Goal: Find specific page/section: Find specific page/section

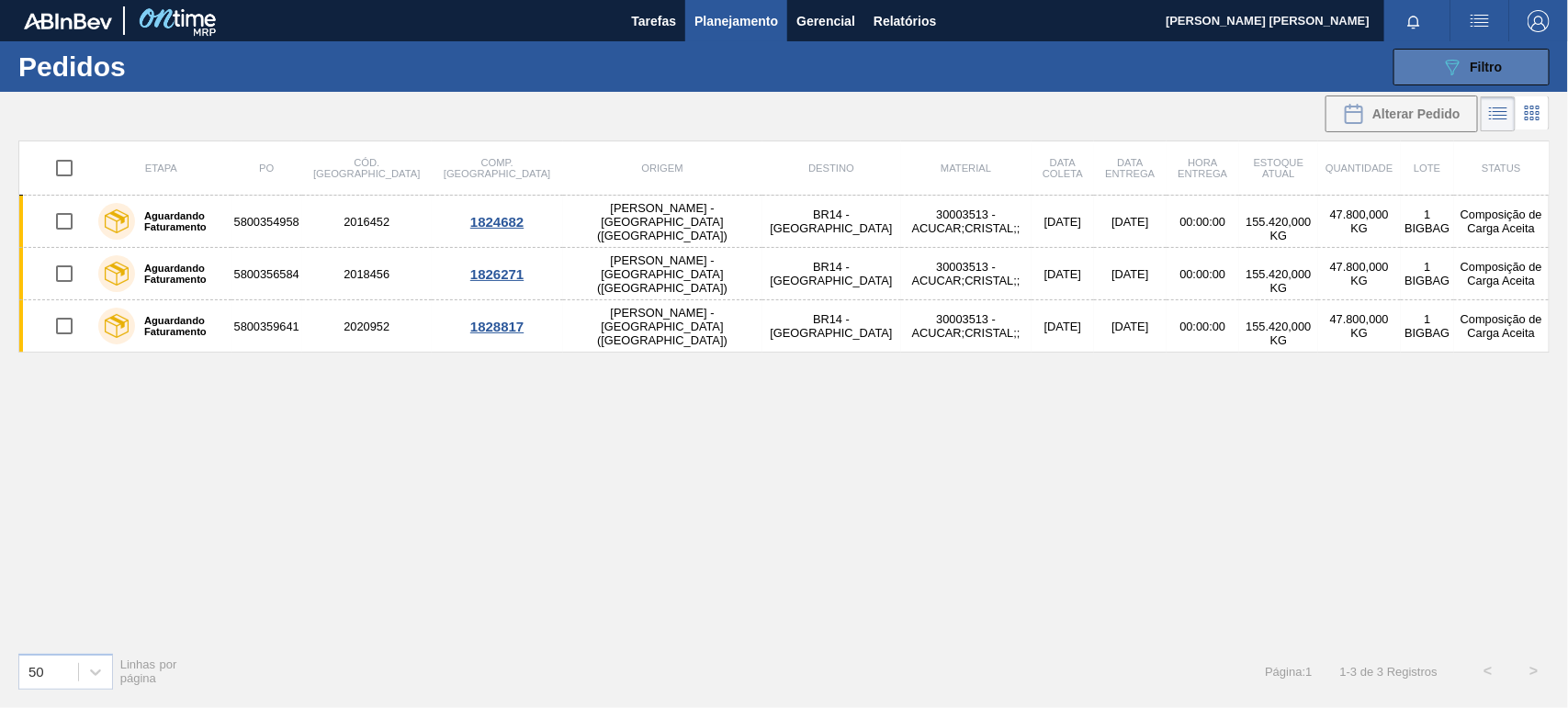
click at [1467, 58] on div "089F7B8B-B2A5-4AFE-B5C0-19BA573D28AC Filtro" at bounding box center [1472, 67] width 62 height 22
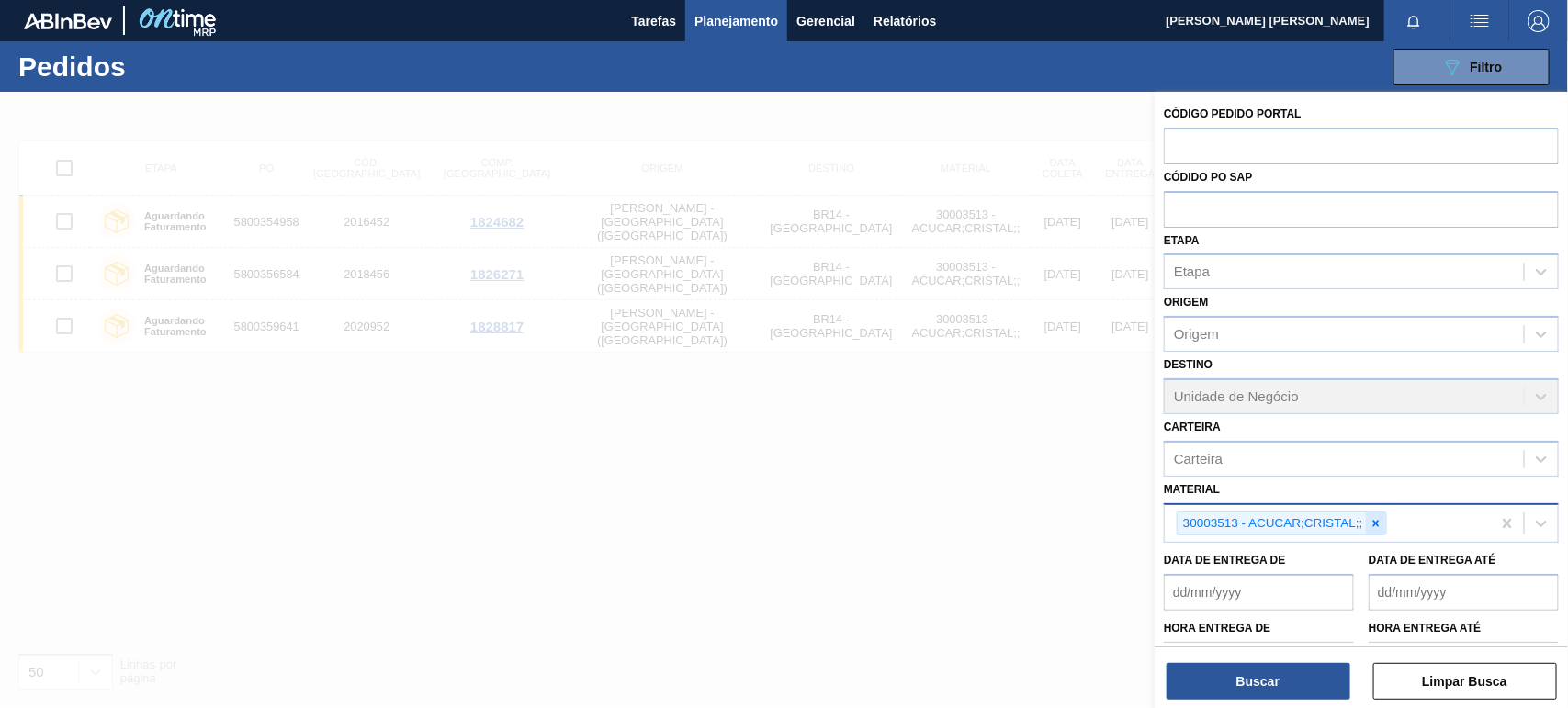
click at [1375, 521] on icon at bounding box center [1376, 523] width 7 height 7
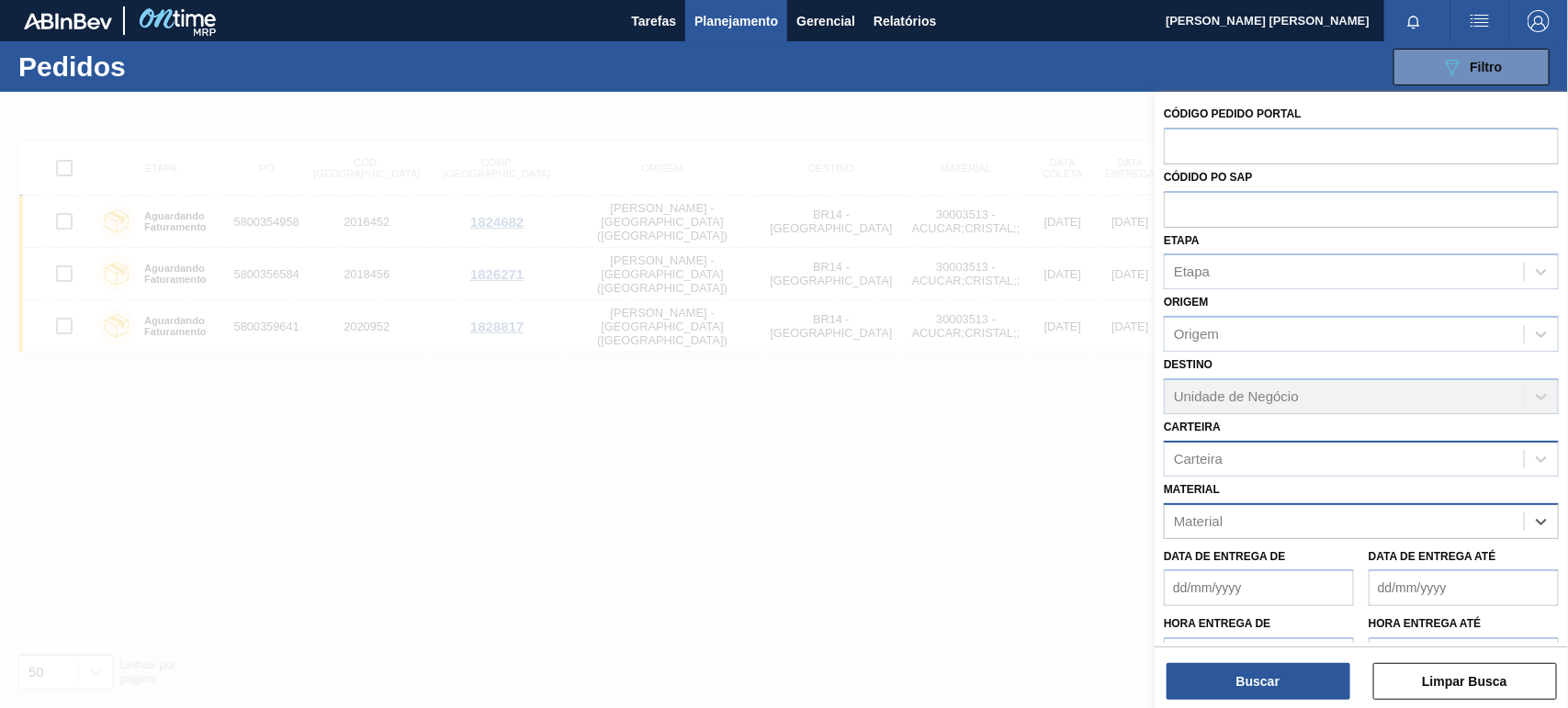
click at [1283, 448] on div "Carteira" at bounding box center [1344, 458] width 359 height 27
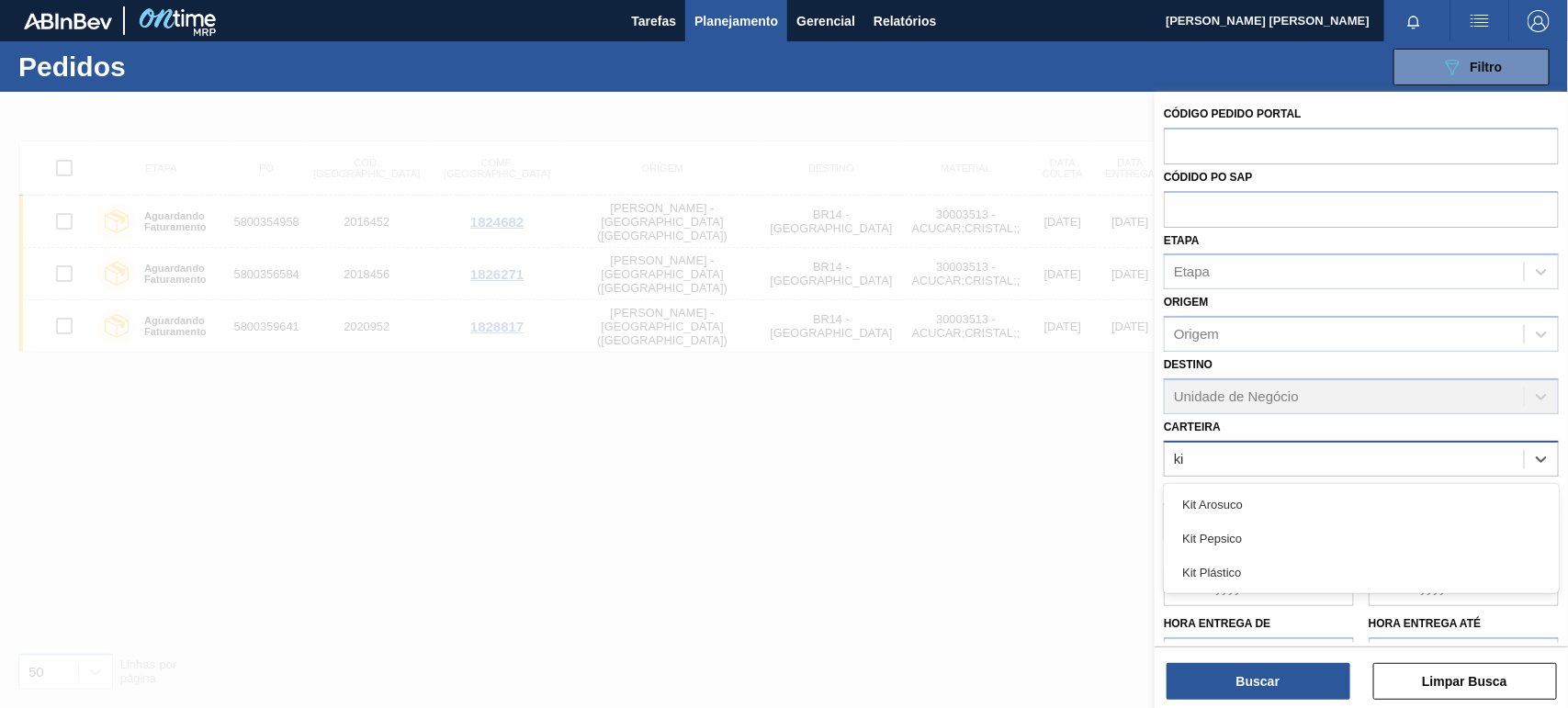
type input "kit"
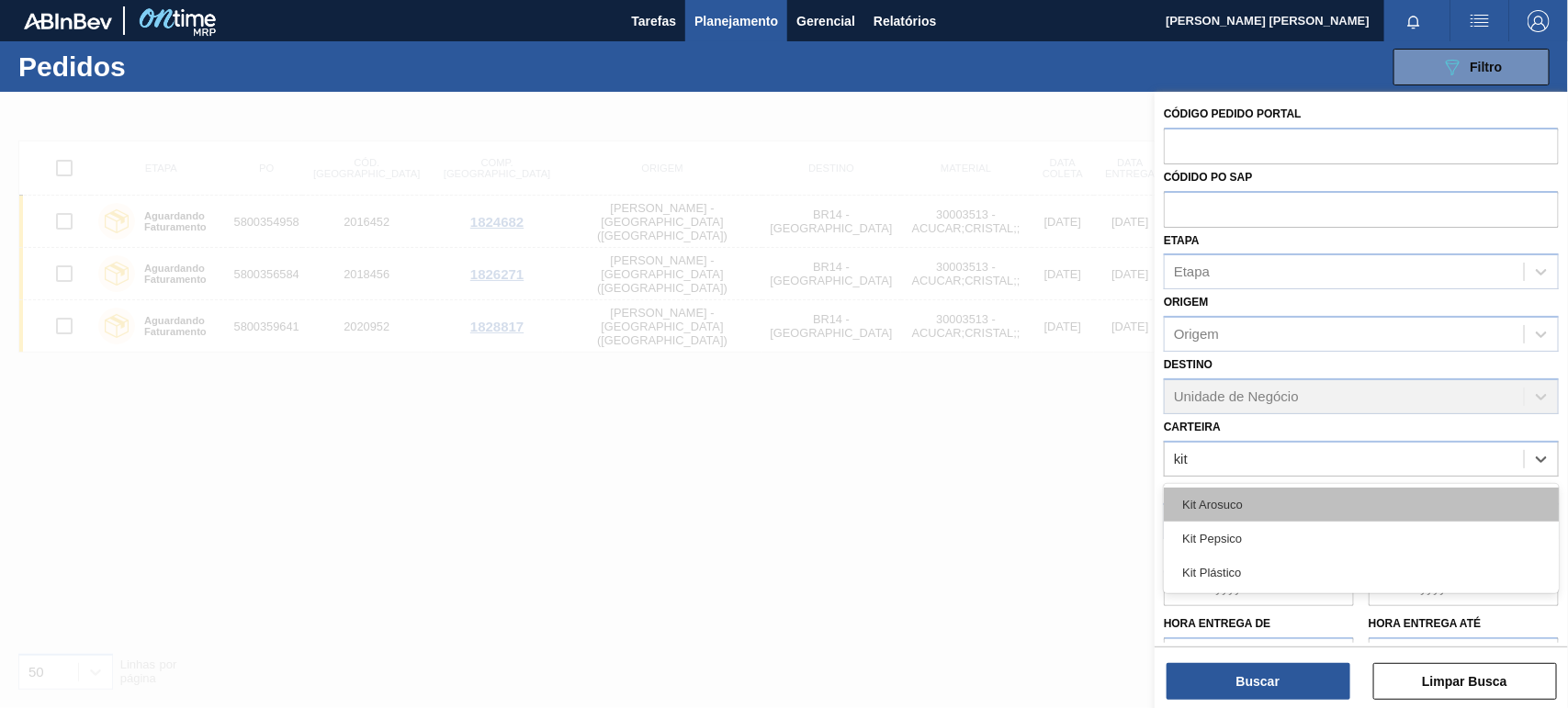
click at [1240, 500] on div "Kit Arosuco" at bounding box center [1361, 504] width 395 height 34
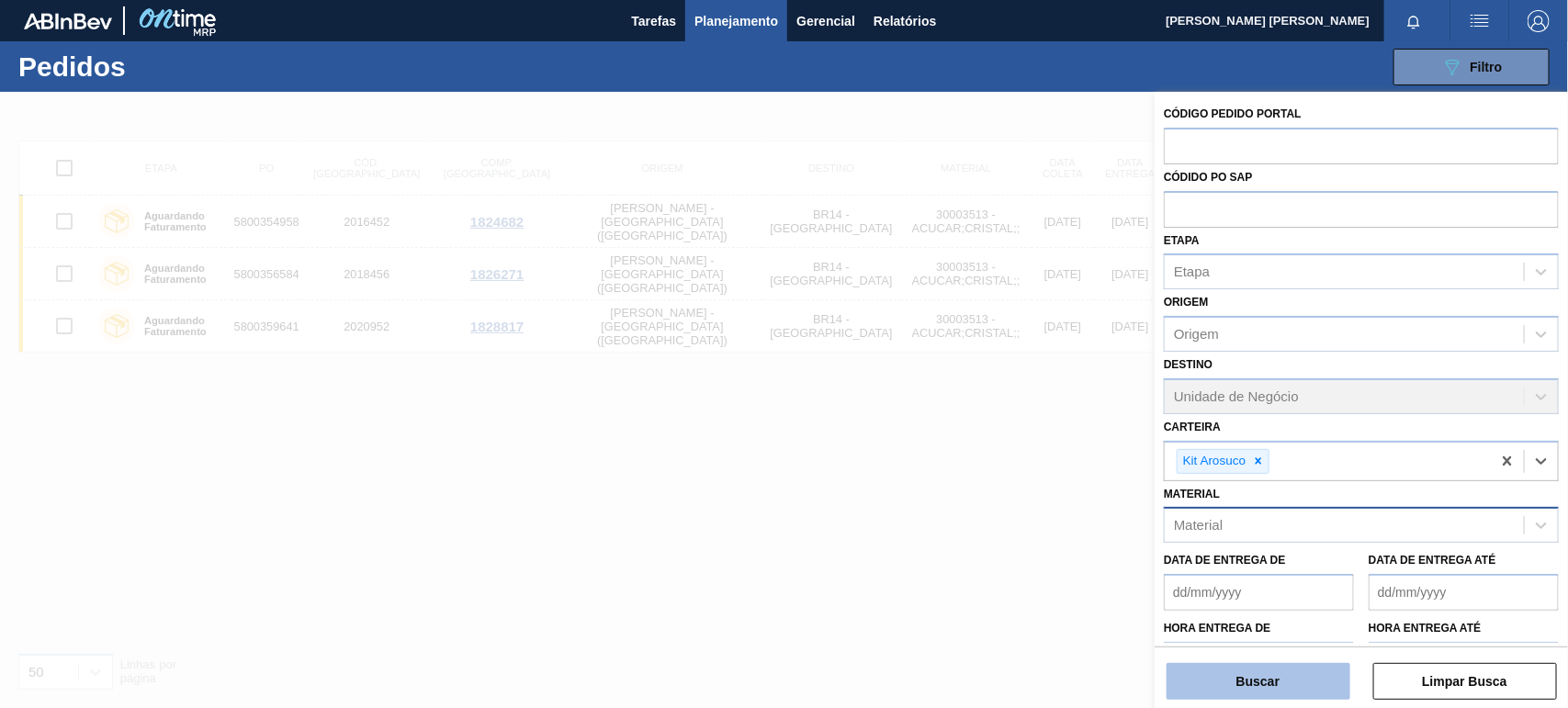
click at [1278, 691] on button "Buscar" at bounding box center [1259, 681] width 184 height 36
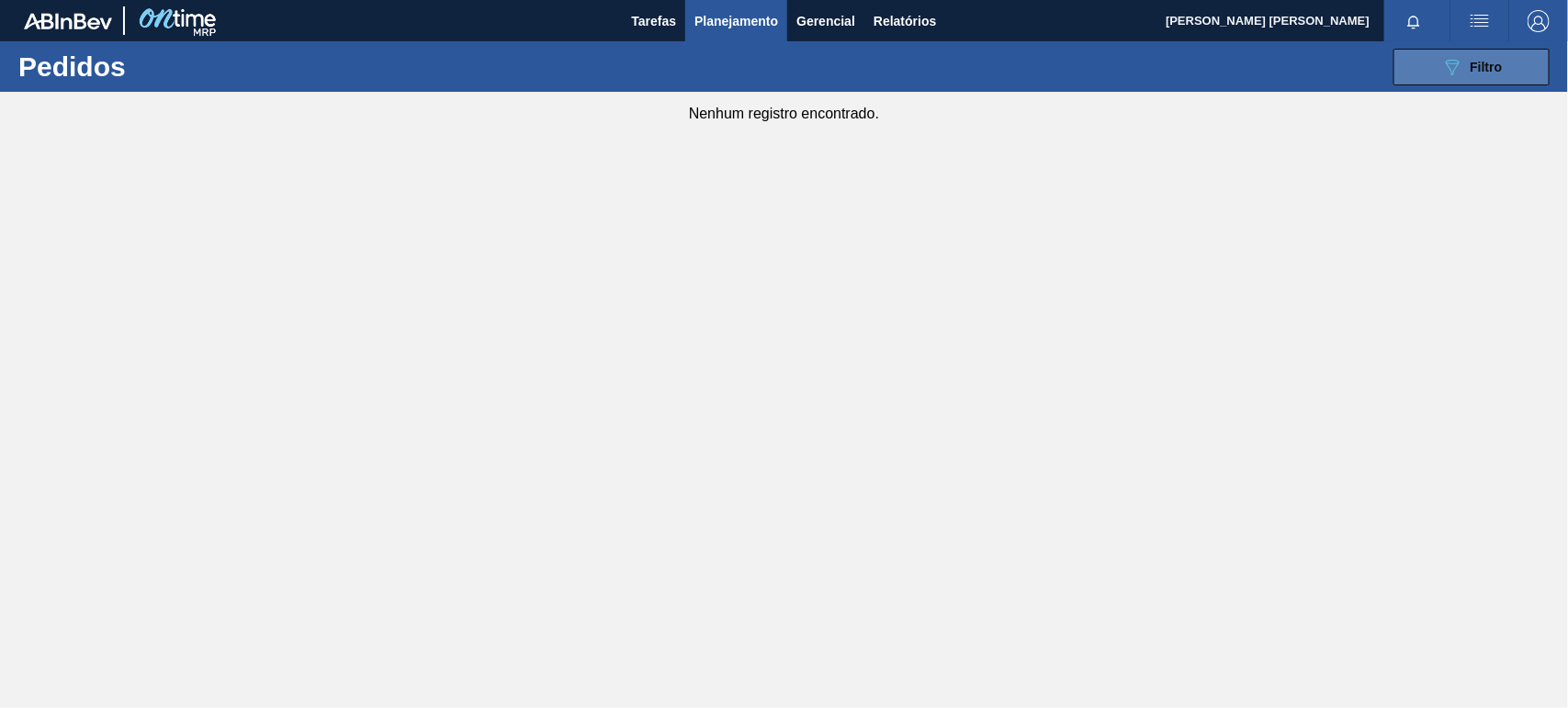
click at [1486, 76] on div "089F7B8B-B2A5-4AFE-B5C0-19BA573D28AC Filtro" at bounding box center [1472, 67] width 62 height 22
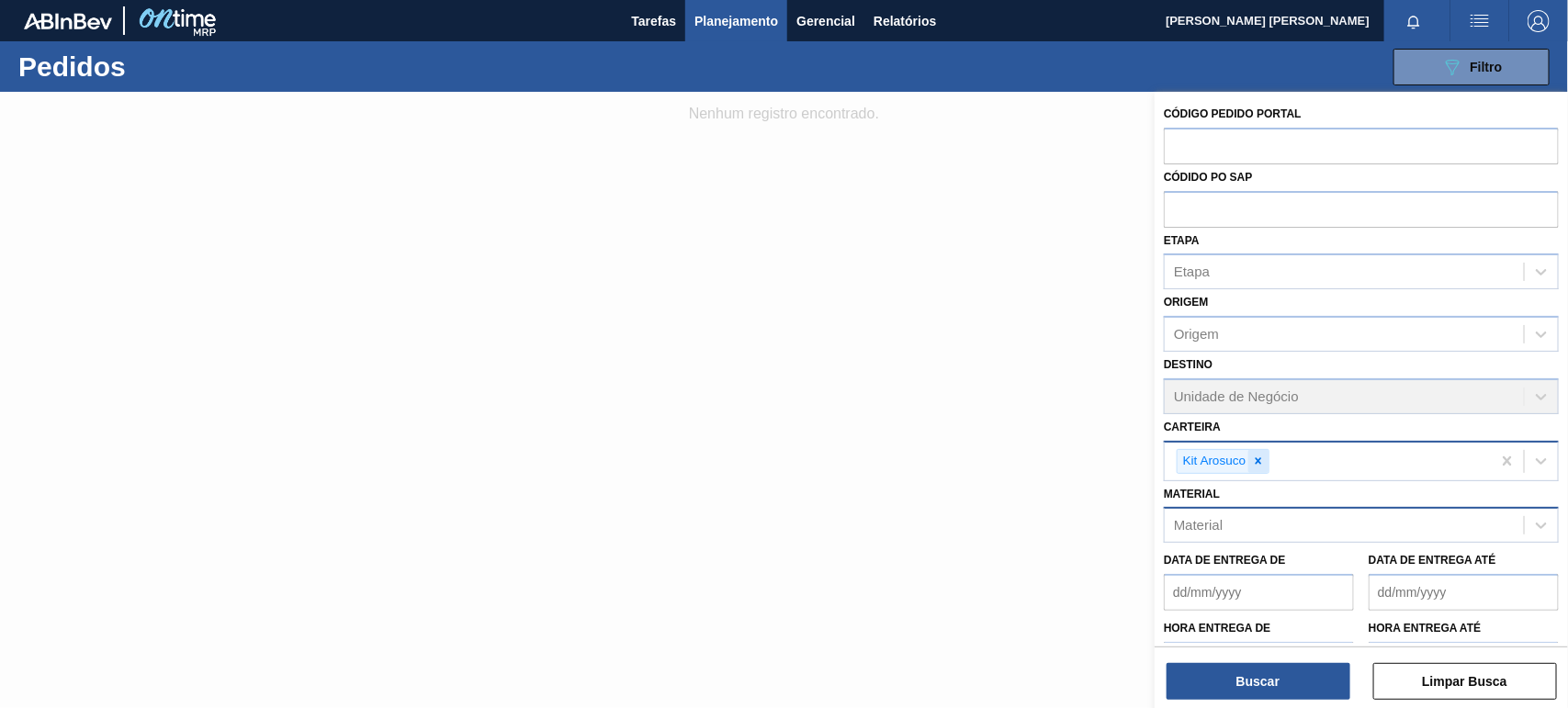
click at [1256, 458] on icon at bounding box center [1258, 461] width 13 height 13
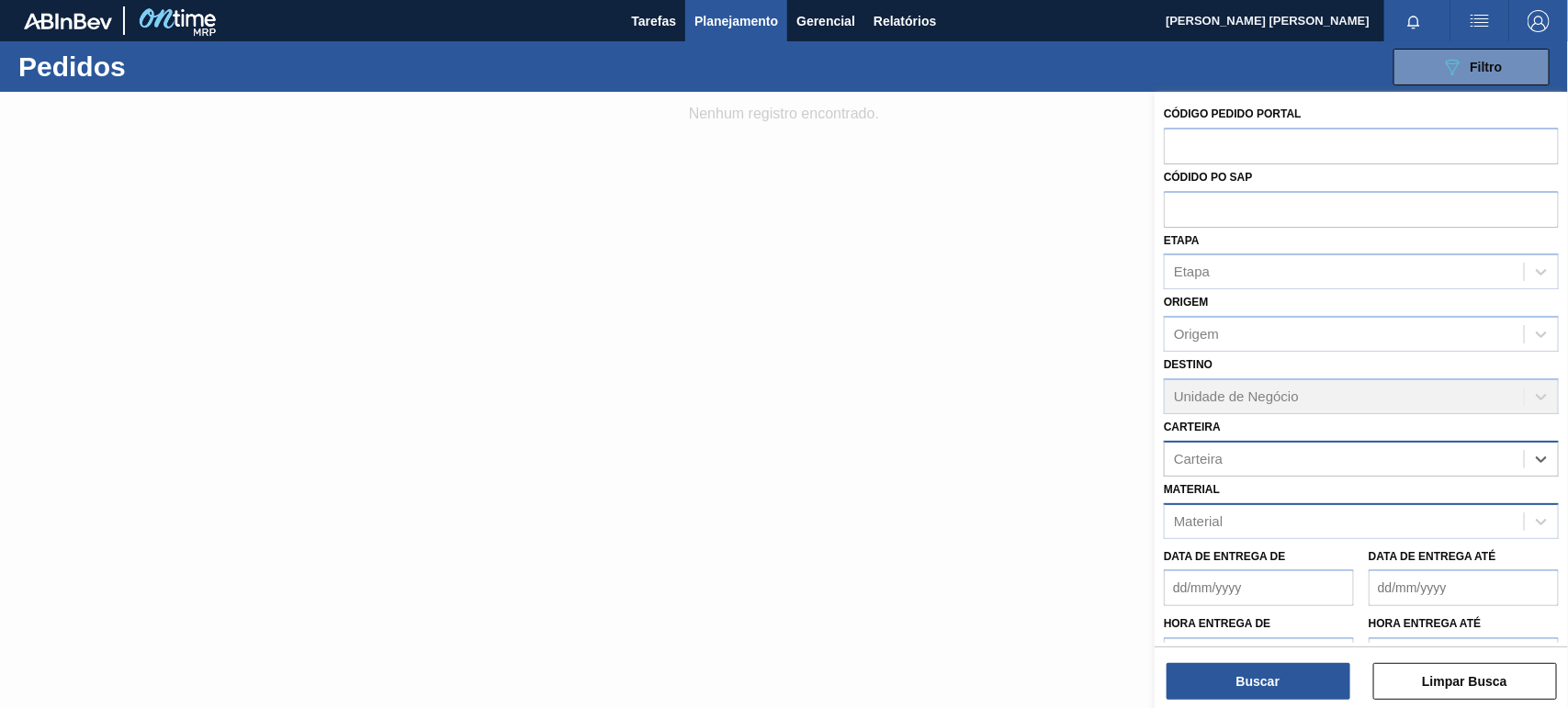
click at [1252, 503] on div "Material" at bounding box center [1361, 521] width 395 height 35
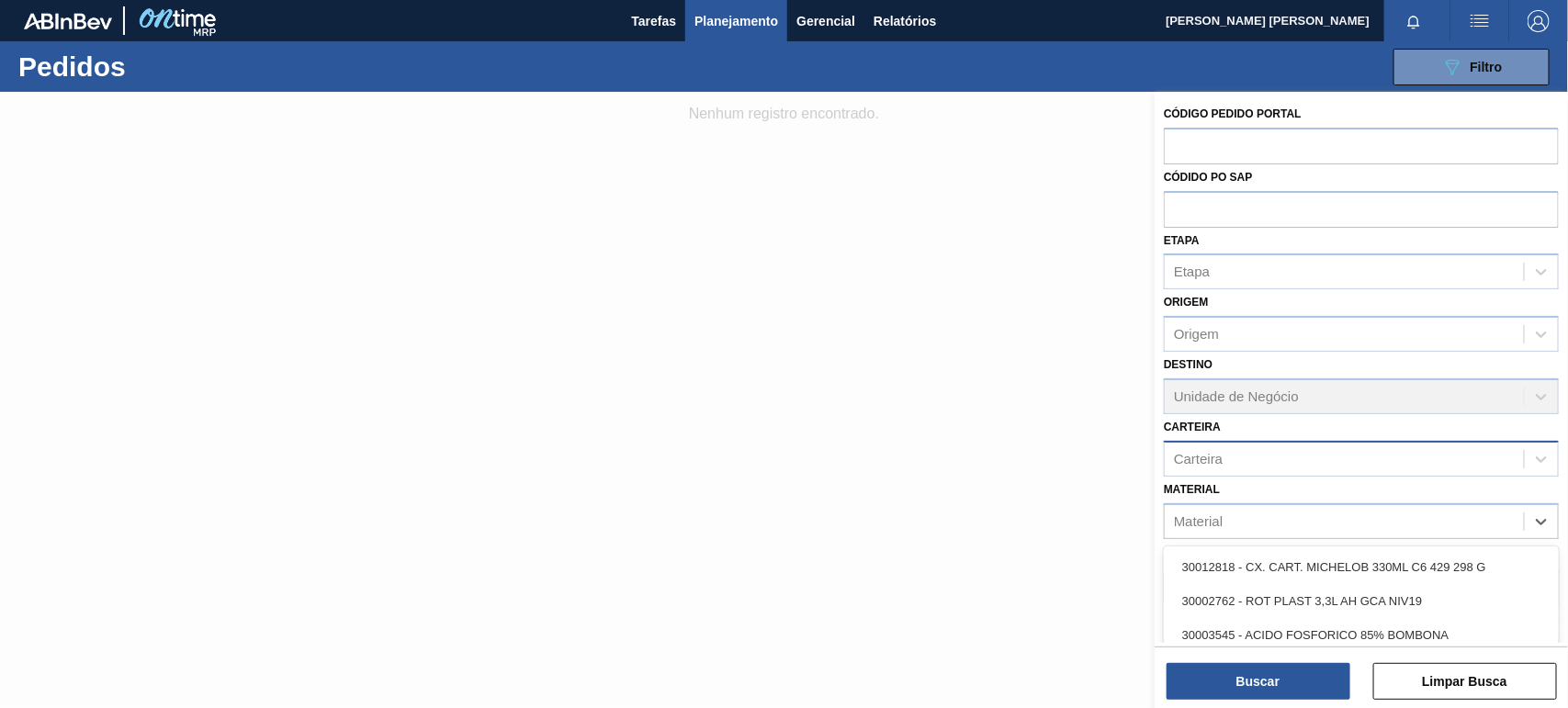
paste input "30030679"
type input "30030679"
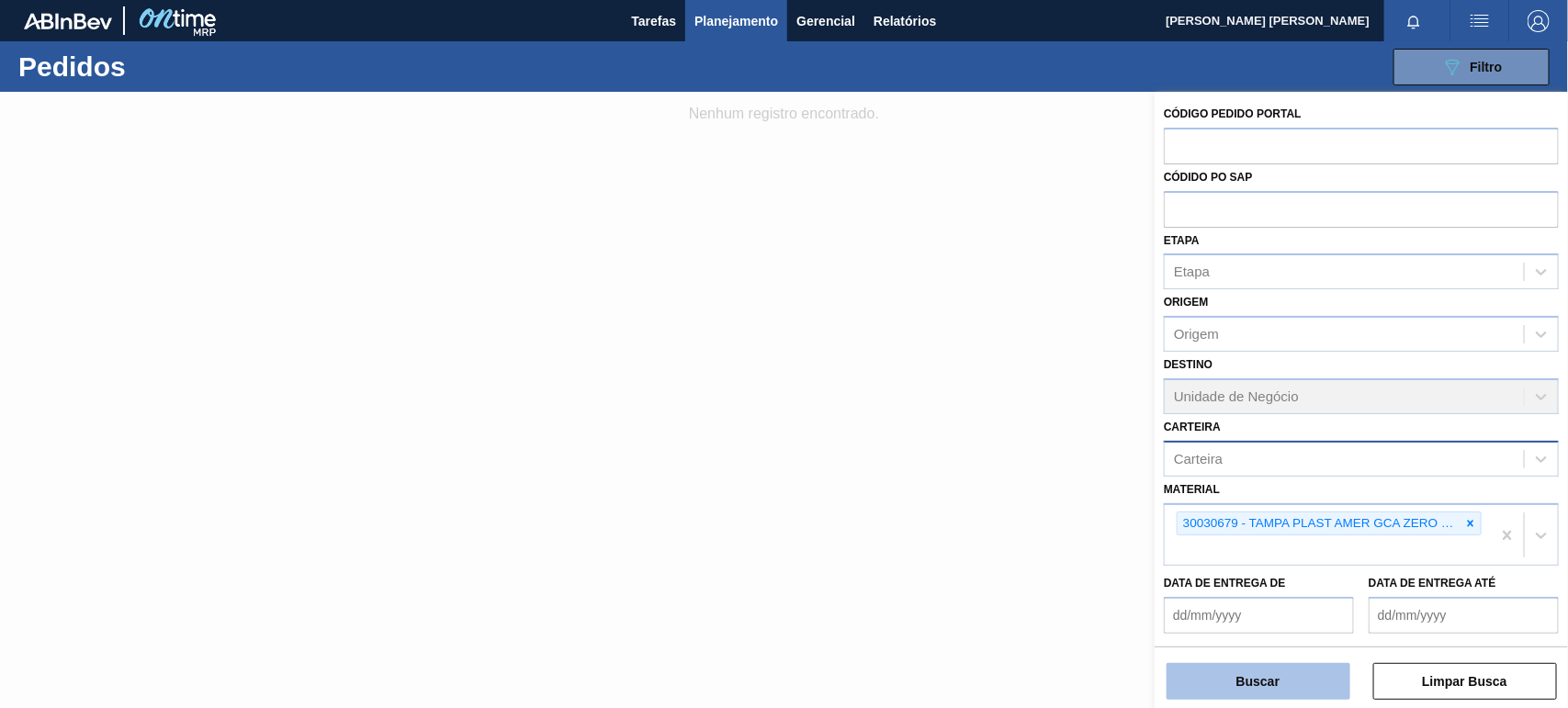
click at [1254, 681] on button "Buscar" at bounding box center [1259, 681] width 184 height 36
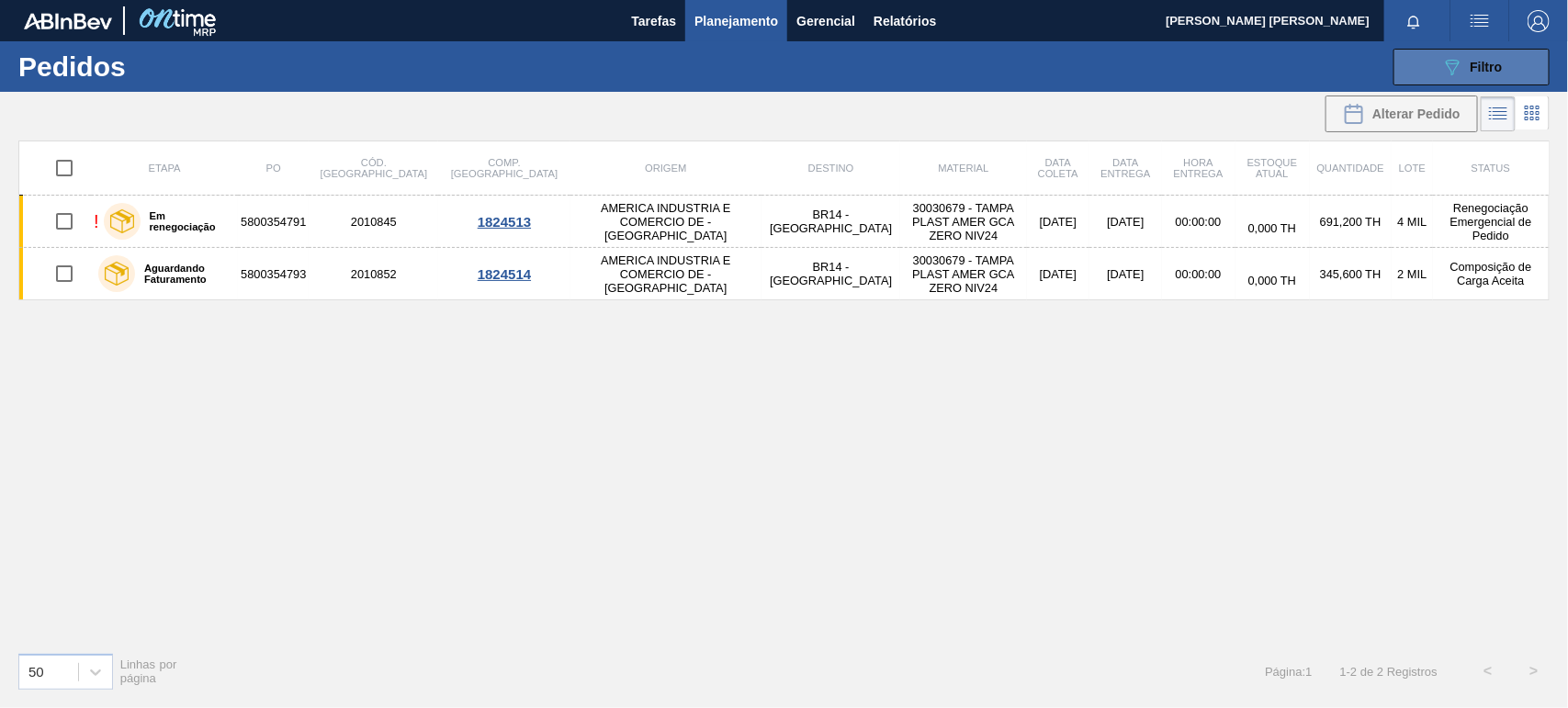
click at [1425, 69] on button "089F7B8B-B2A5-4AFE-B5C0-19BA573D28AC Filtro" at bounding box center [1471, 66] width 157 height 36
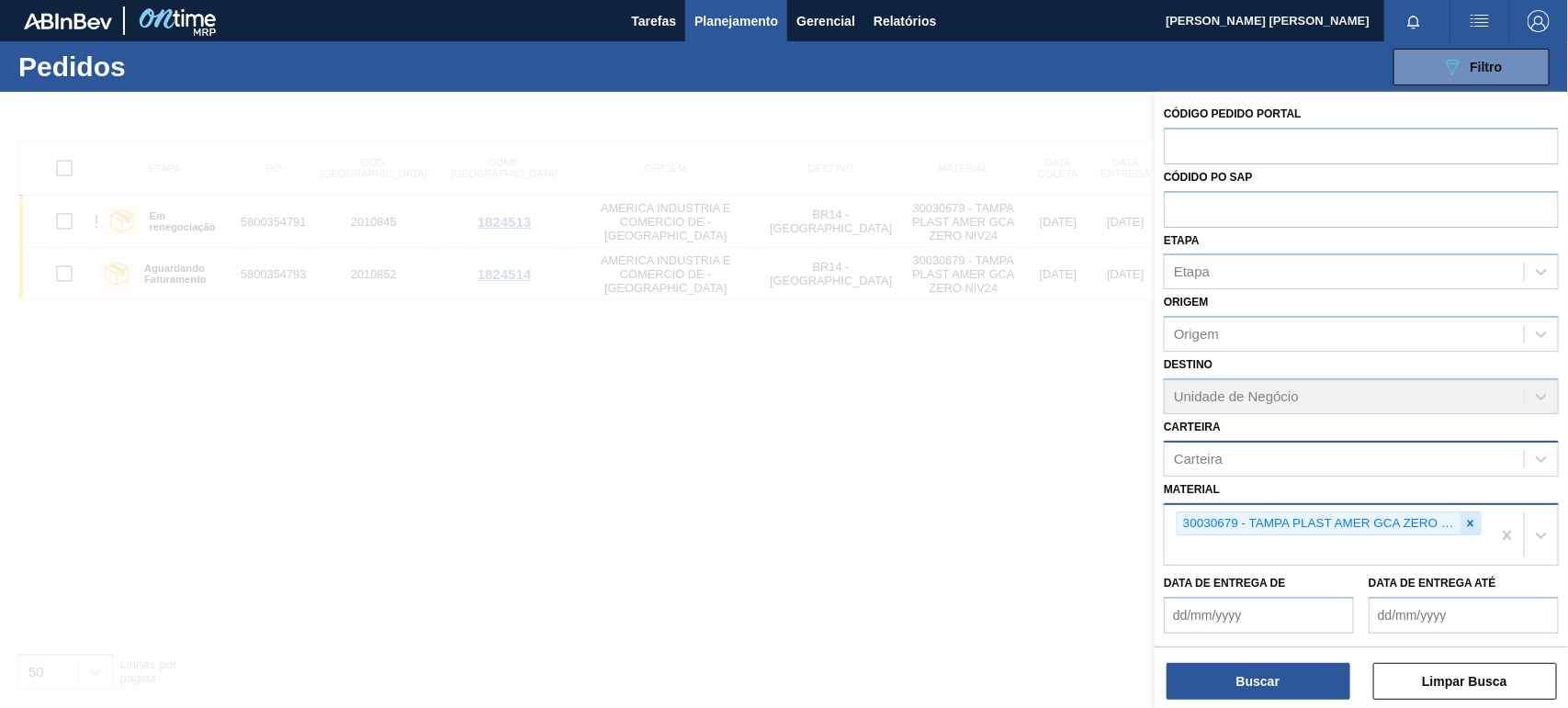
click at [1469, 524] on icon at bounding box center [1471, 523] width 7 height 7
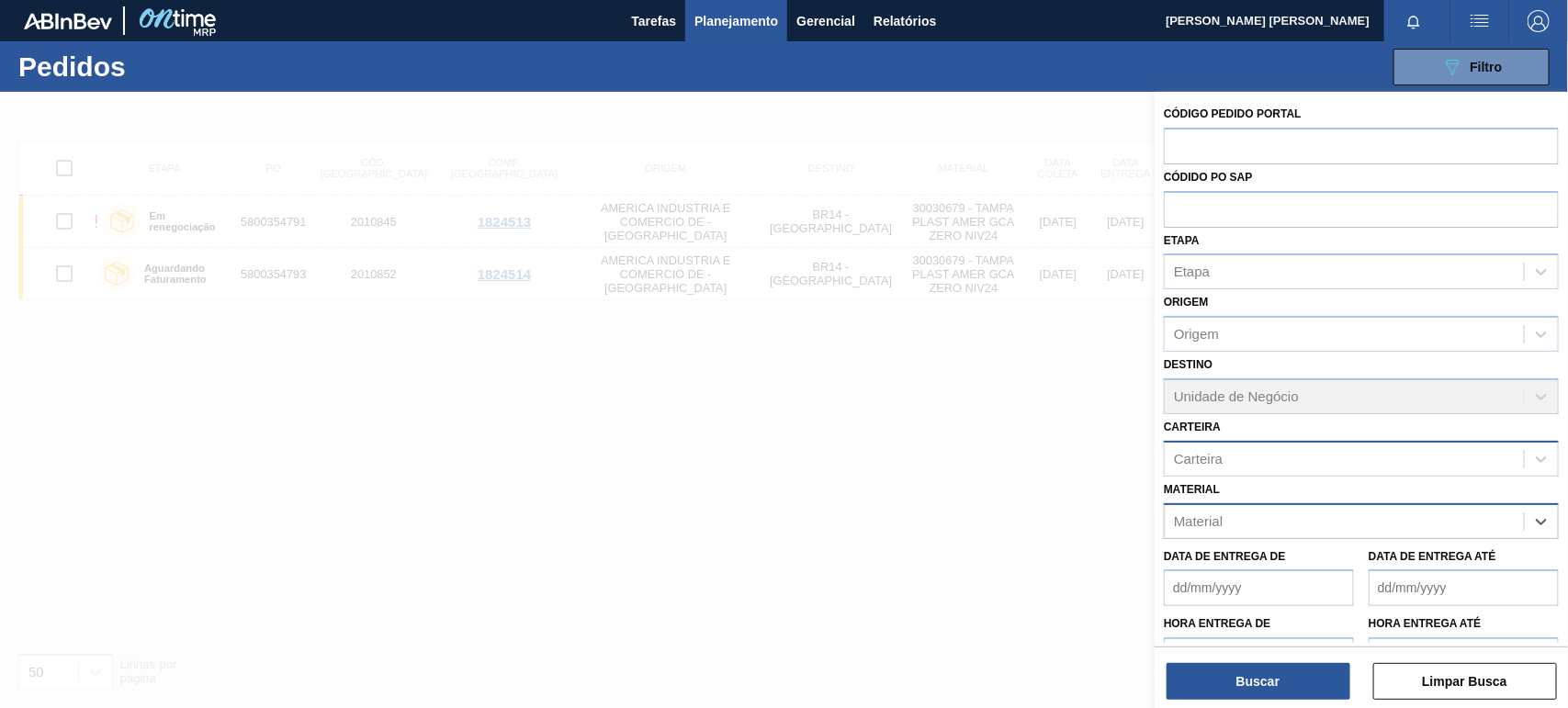
paste input "30003014"
type input "30003014"
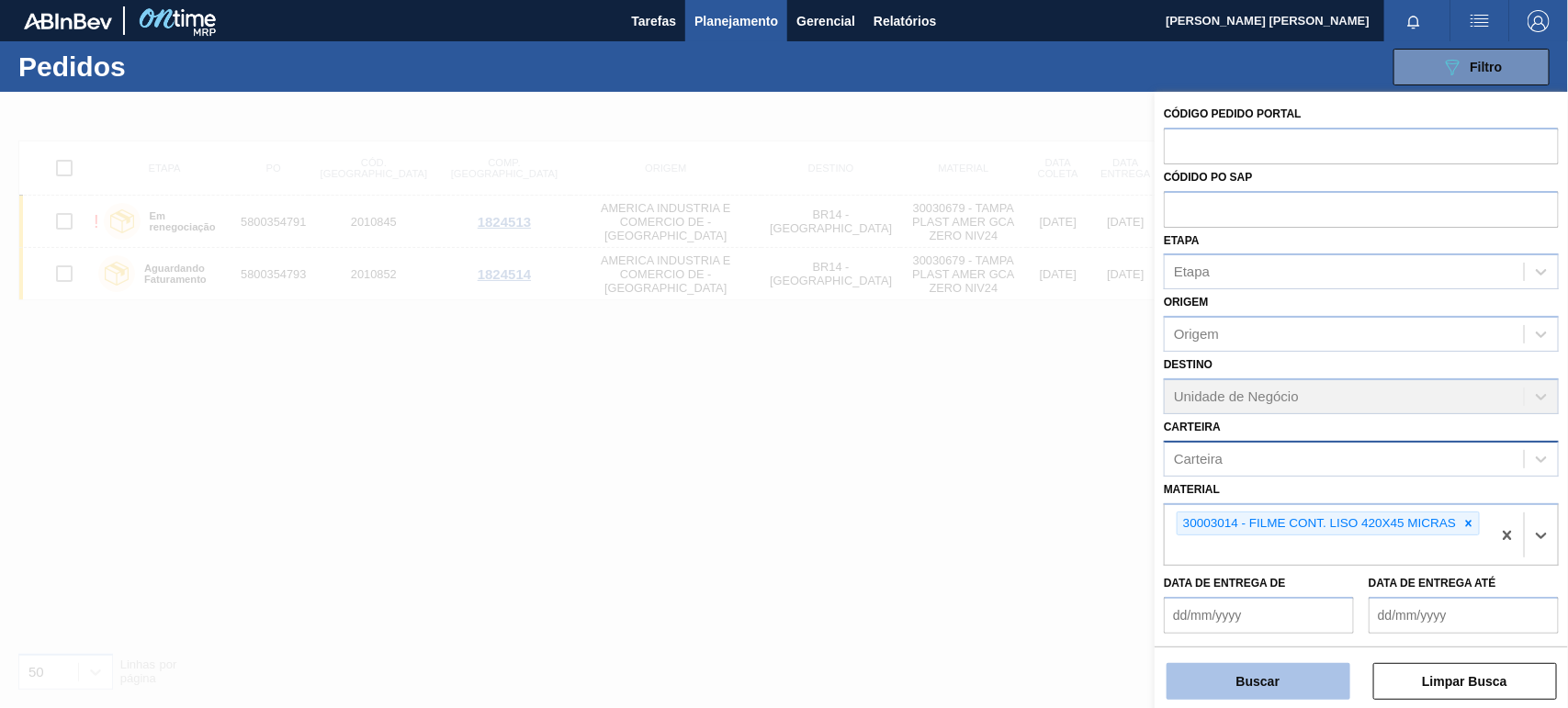
click at [1306, 691] on button "Buscar" at bounding box center [1259, 681] width 184 height 36
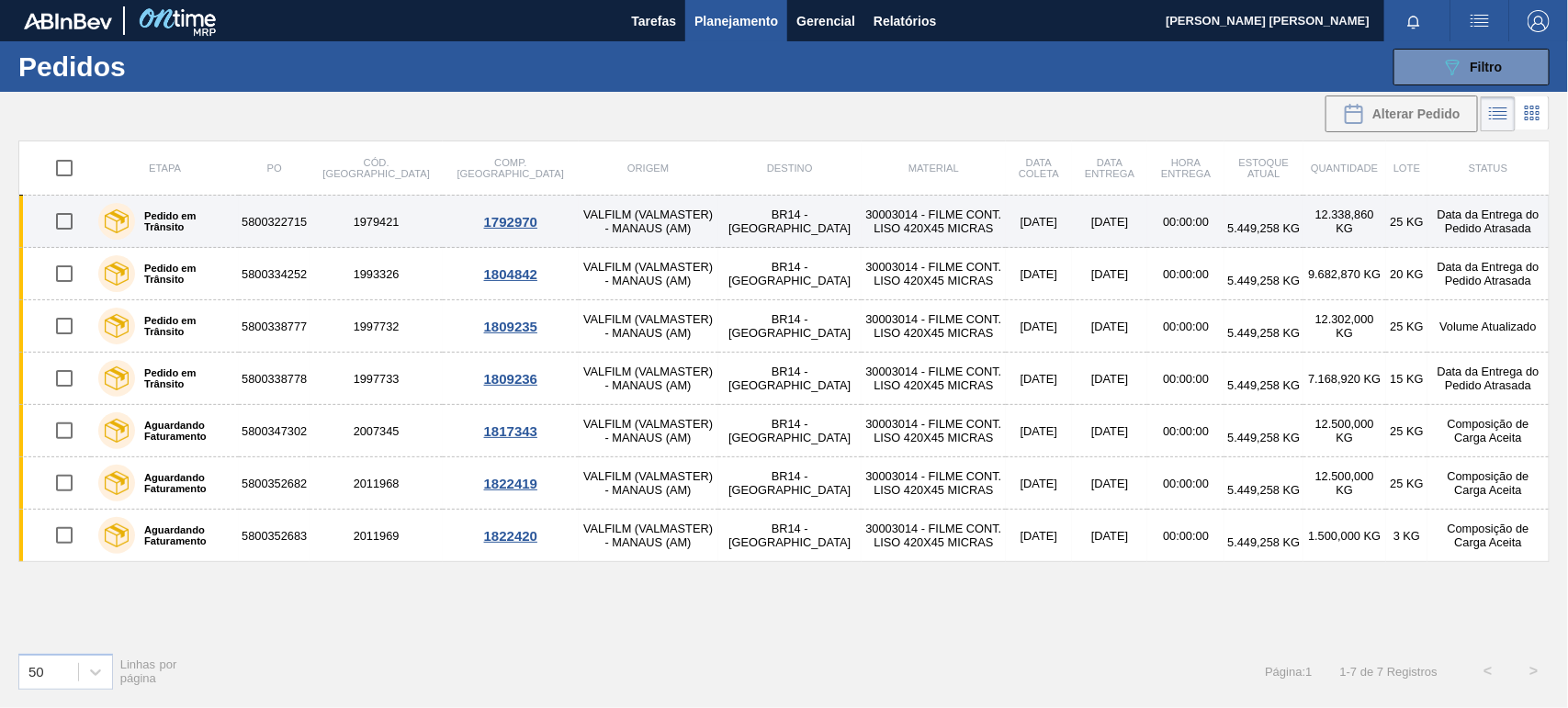
click at [718, 212] on td "BR14 - [GEOGRAPHIC_DATA]" at bounding box center [790, 222] width 144 height 52
